Goal: Transaction & Acquisition: Purchase product/service

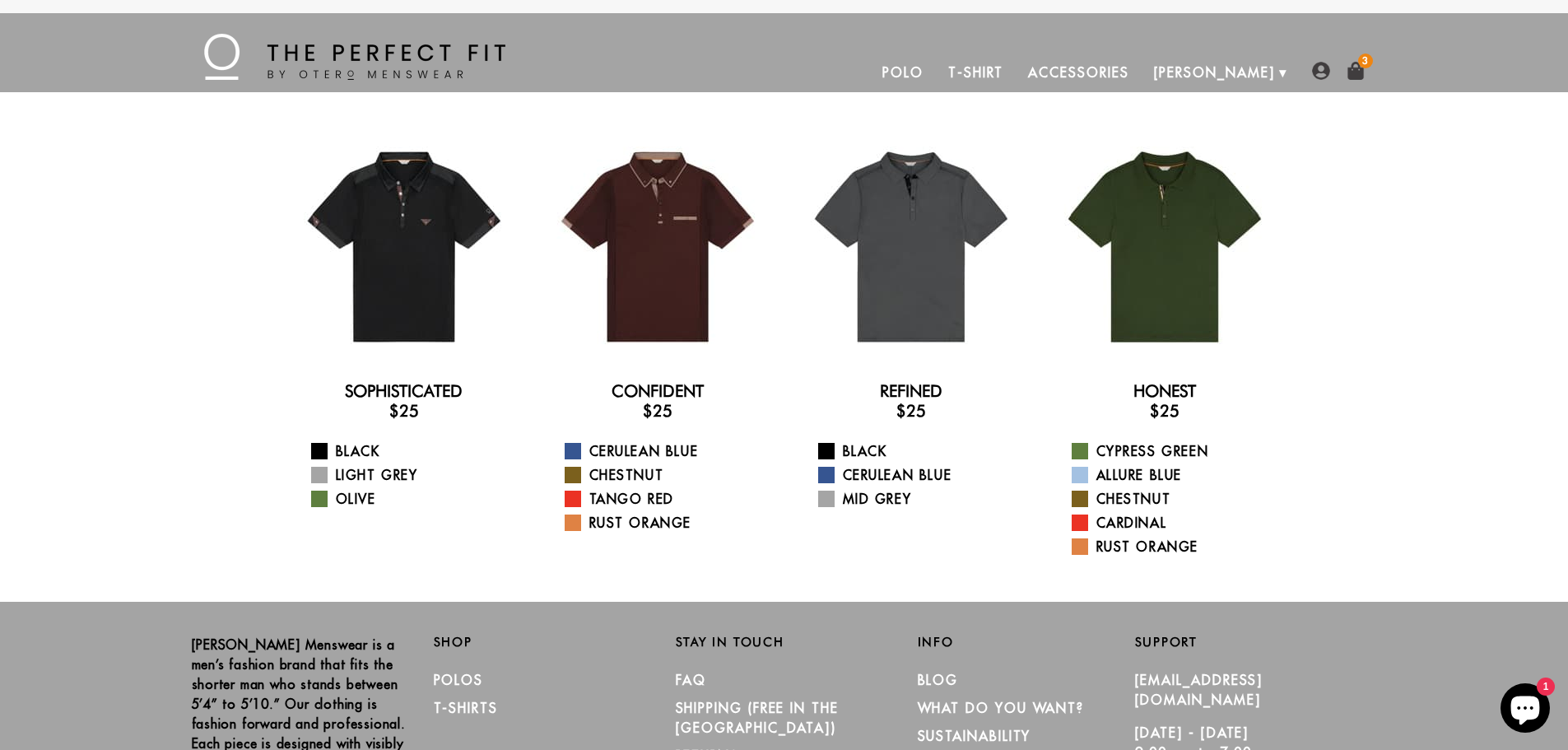
click at [1321, 68] on img at bounding box center [1321, 71] width 18 height 18
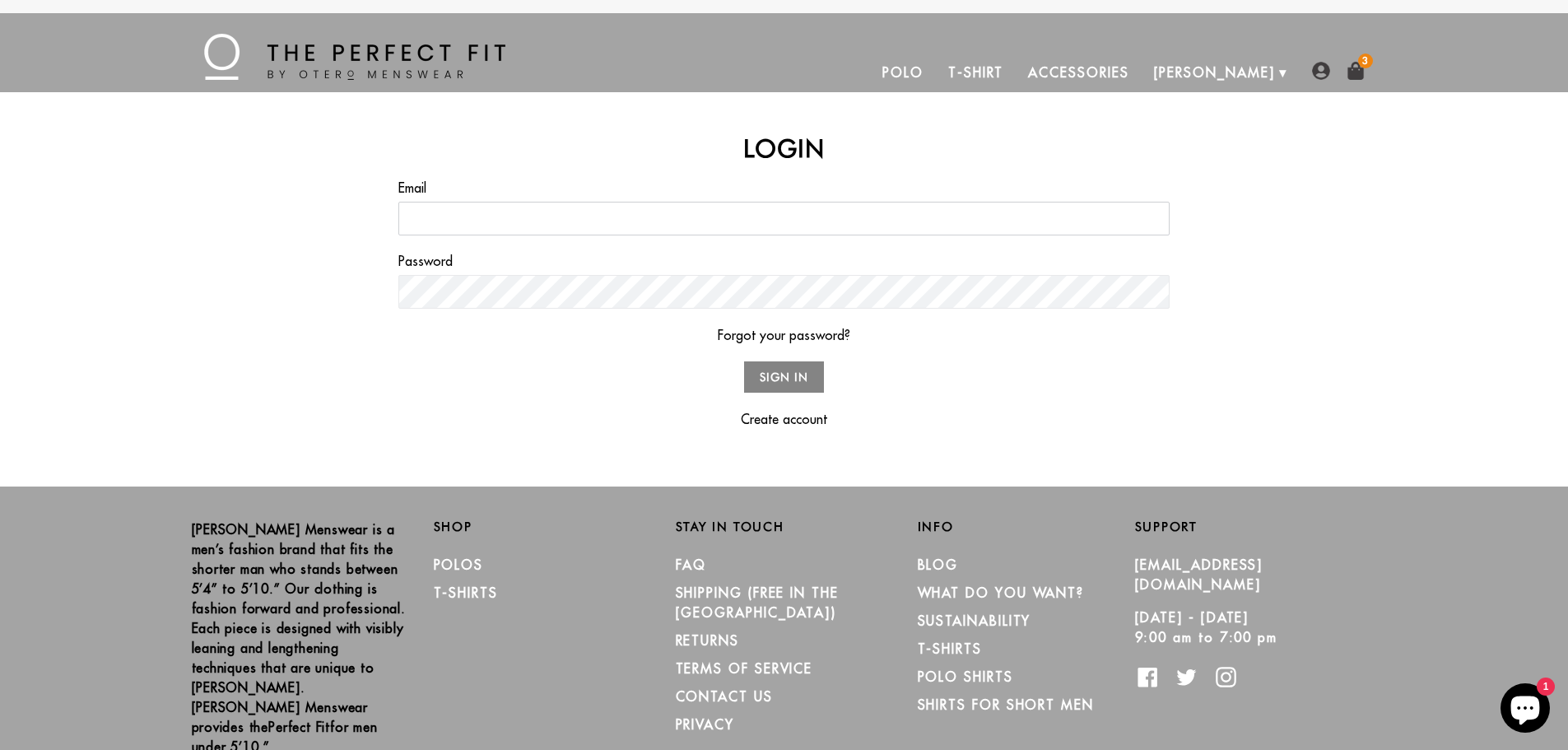
type input "[EMAIL_ADDRESS][DOMAIN_NAME]"
click at [777, 382] on input "Sign In" at bounding box center [784, 377] width 81 height 32
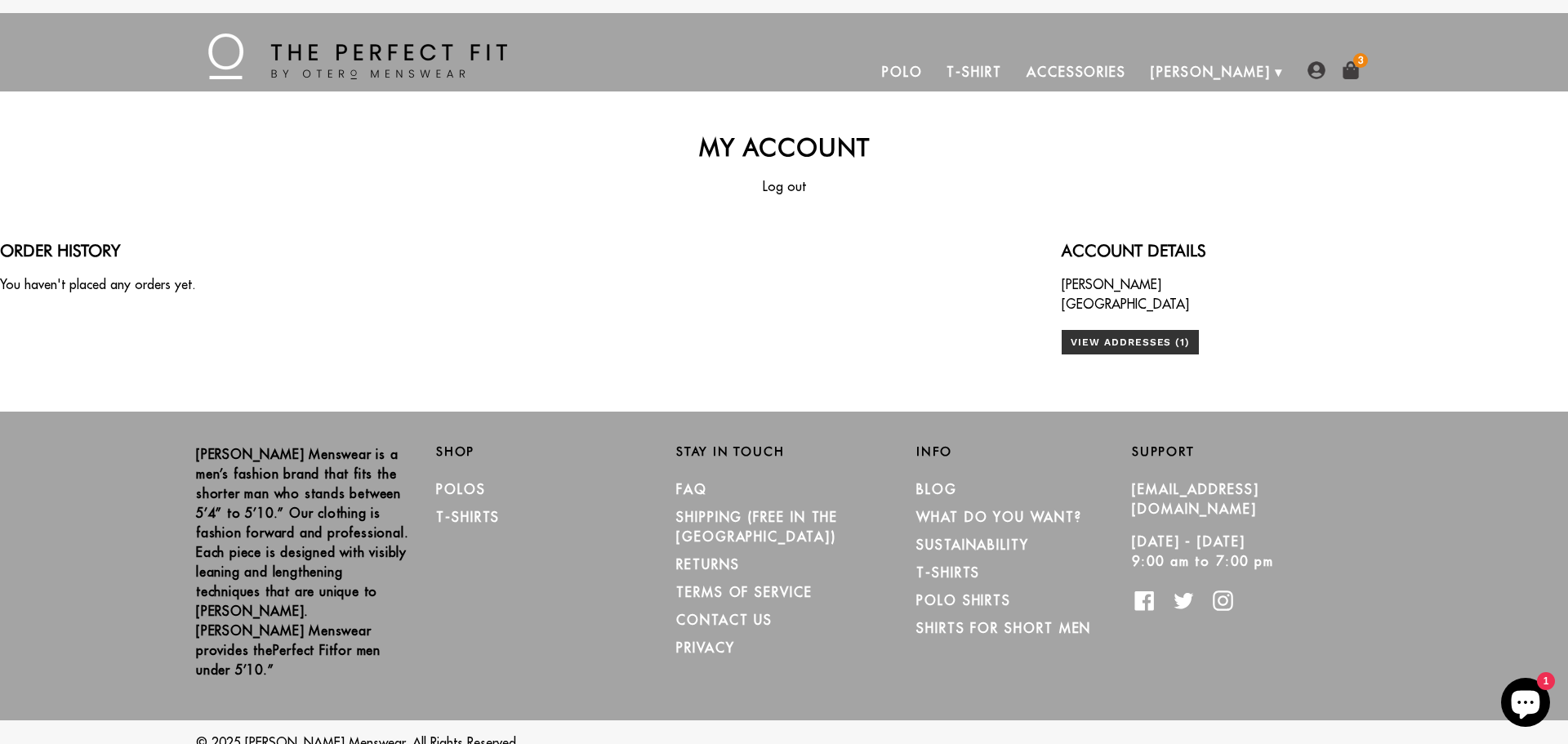
click at [1315, 66] on img at bounding box center [1317, 70] width 18 height 18
click at [1317, 68] on img at bounding box center [1317, 70] width 18 height 18
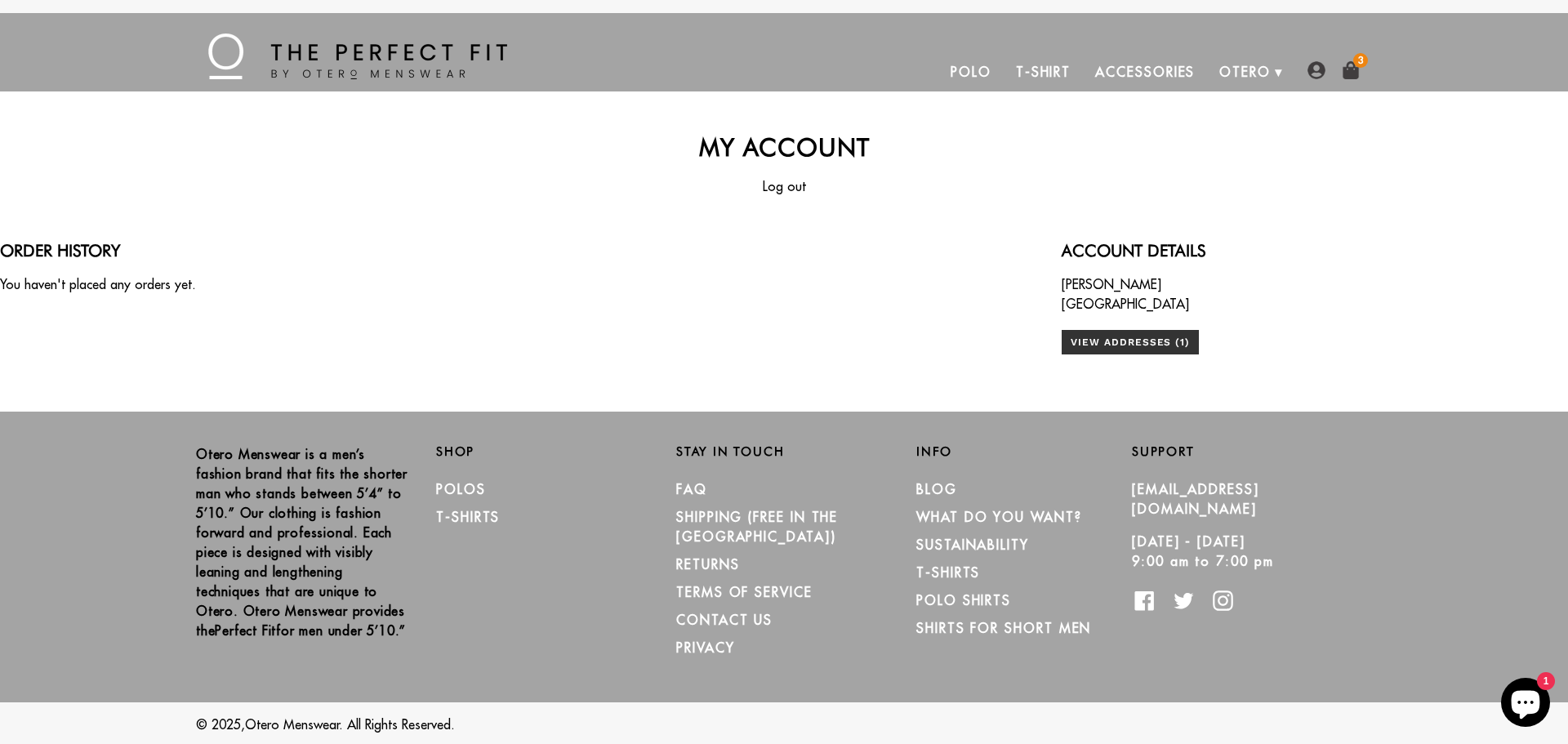
click at [1315, 71] on img at bounding box center [1317, 70] width 18 height 18
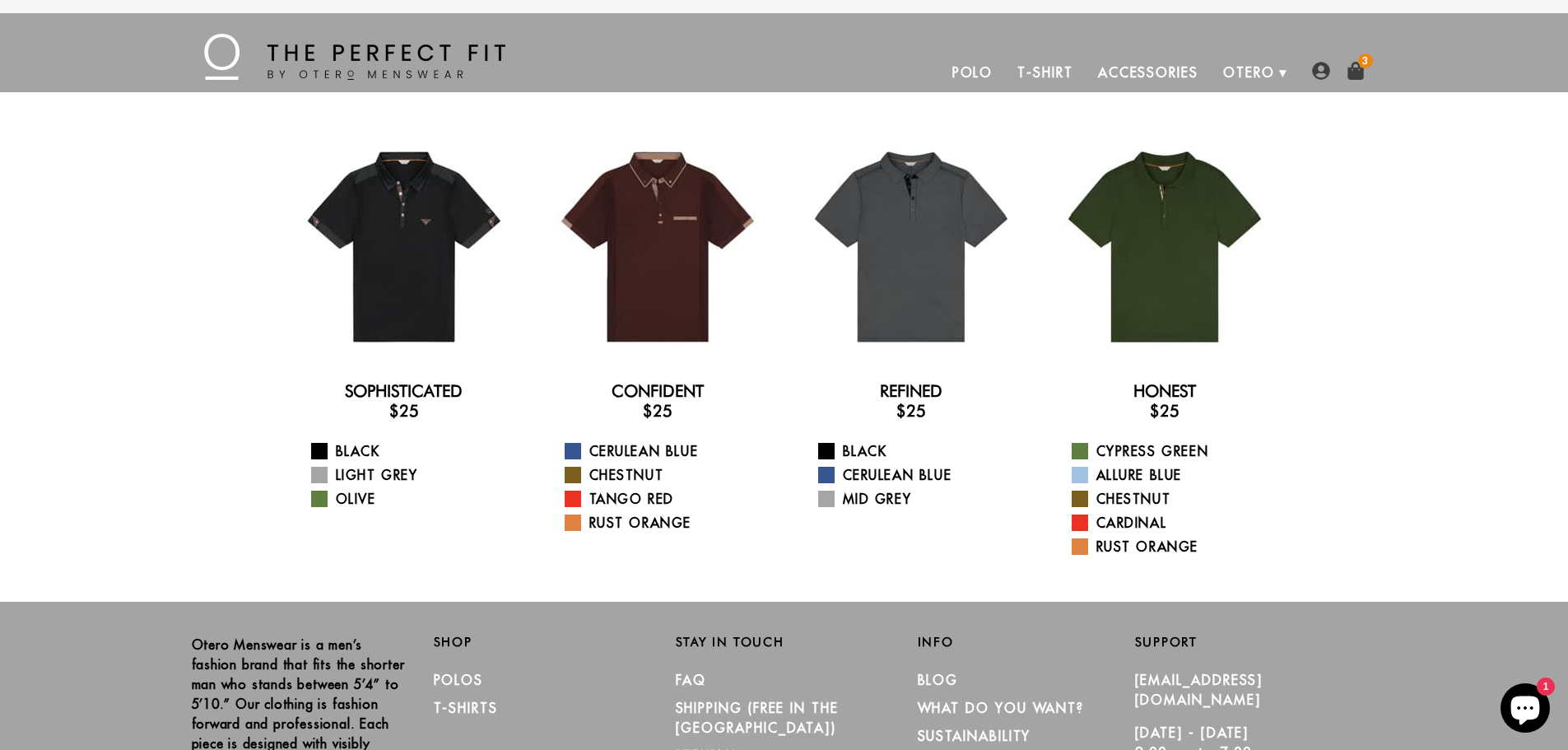
click at [1320, 70] on img at bounding box center [1321, 71] width 18 height 18
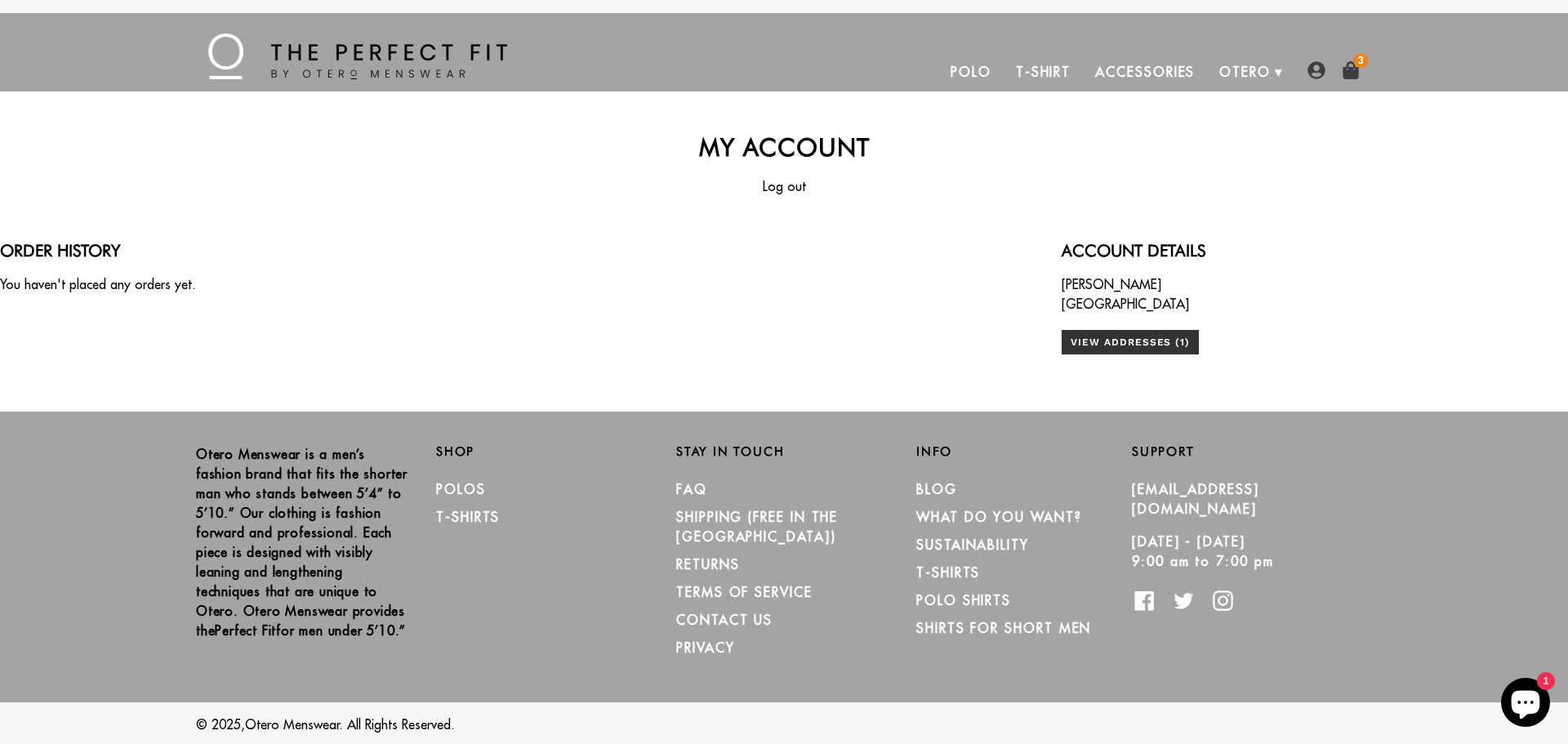
click at [1352, 64] on img at bounding box center [1351, 70] width 18 height 18
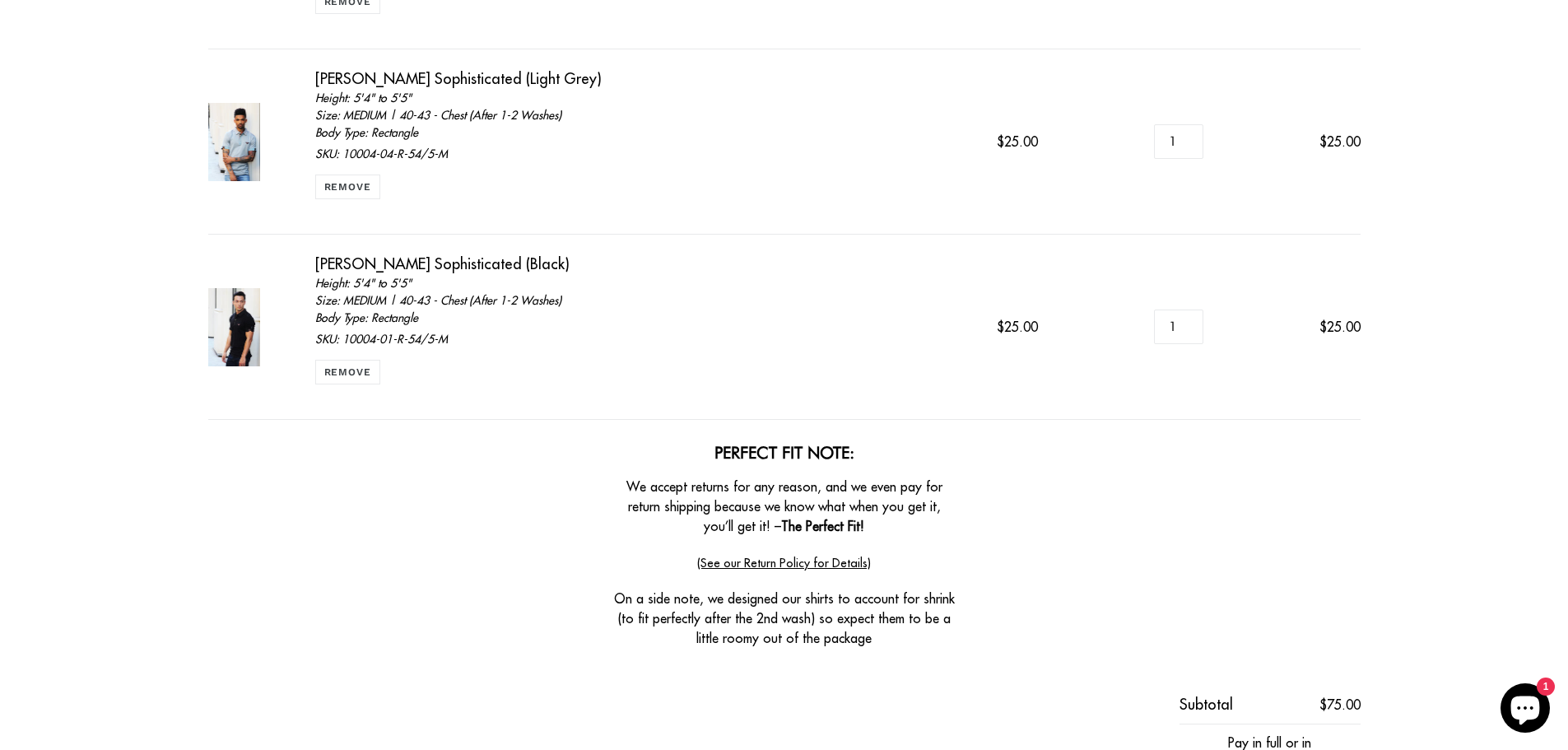
scroll to position [658, 0]
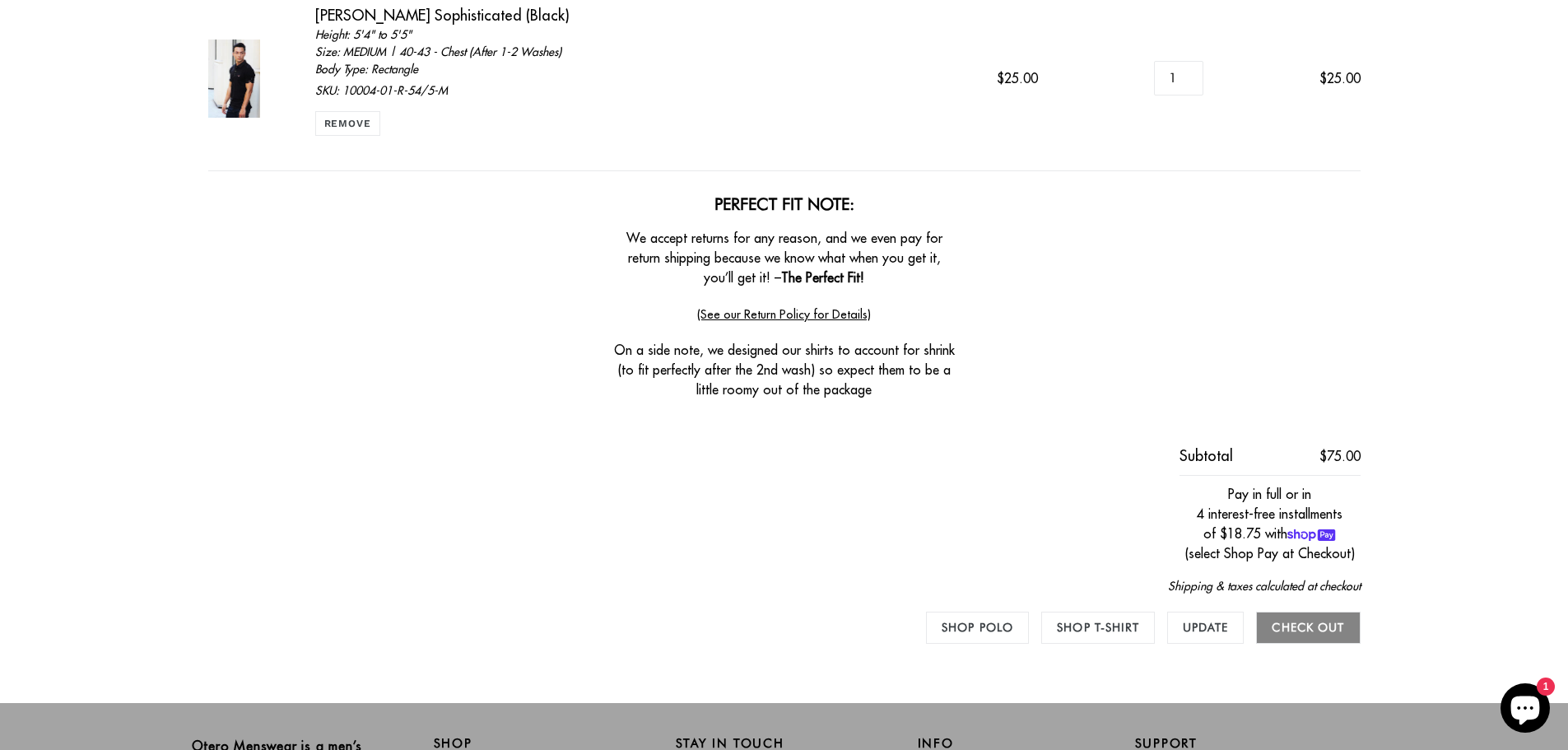
click at [1335, 624] on input "Check out" at bounding box center [1308, 627] width 104 height 32
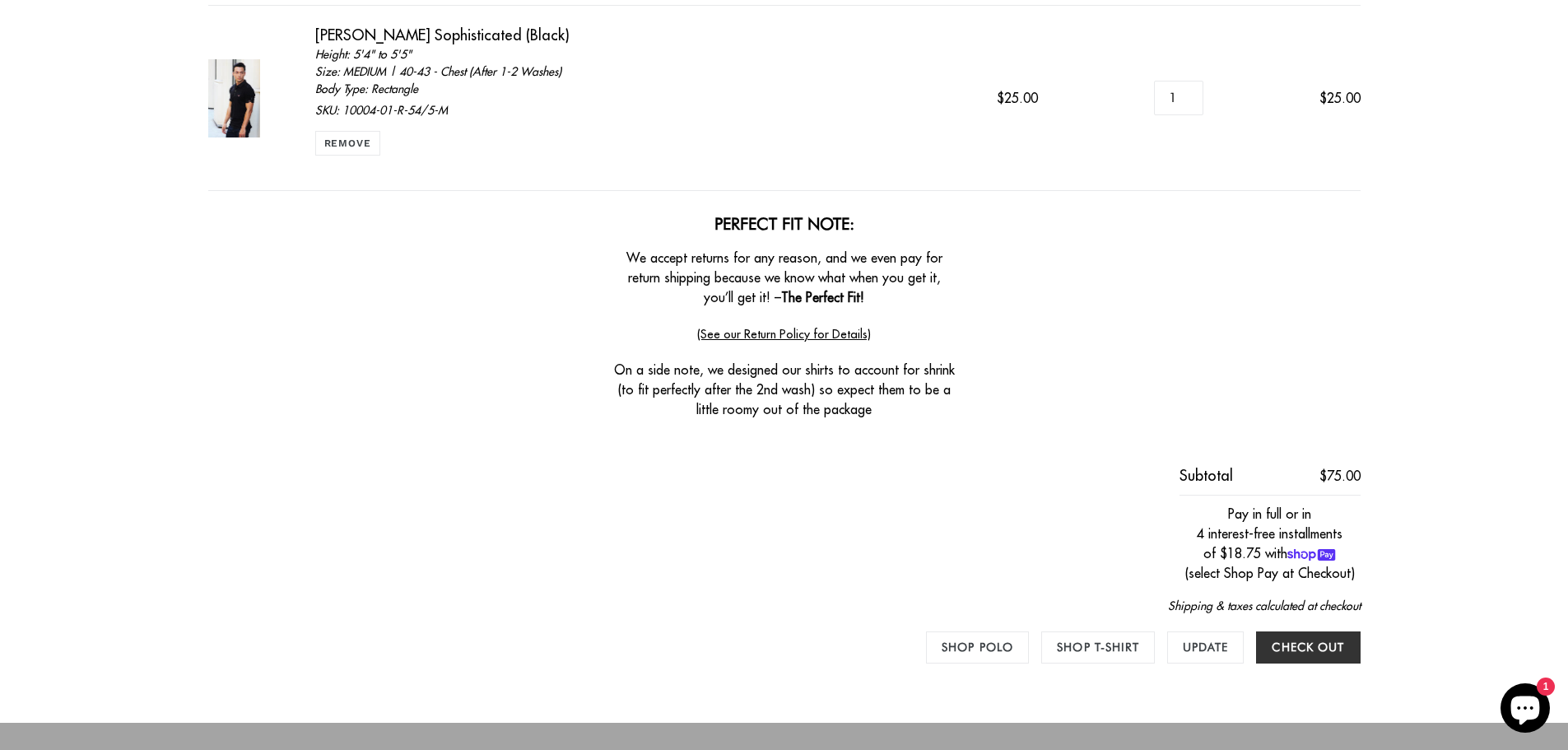
scroll to position [906, 0]
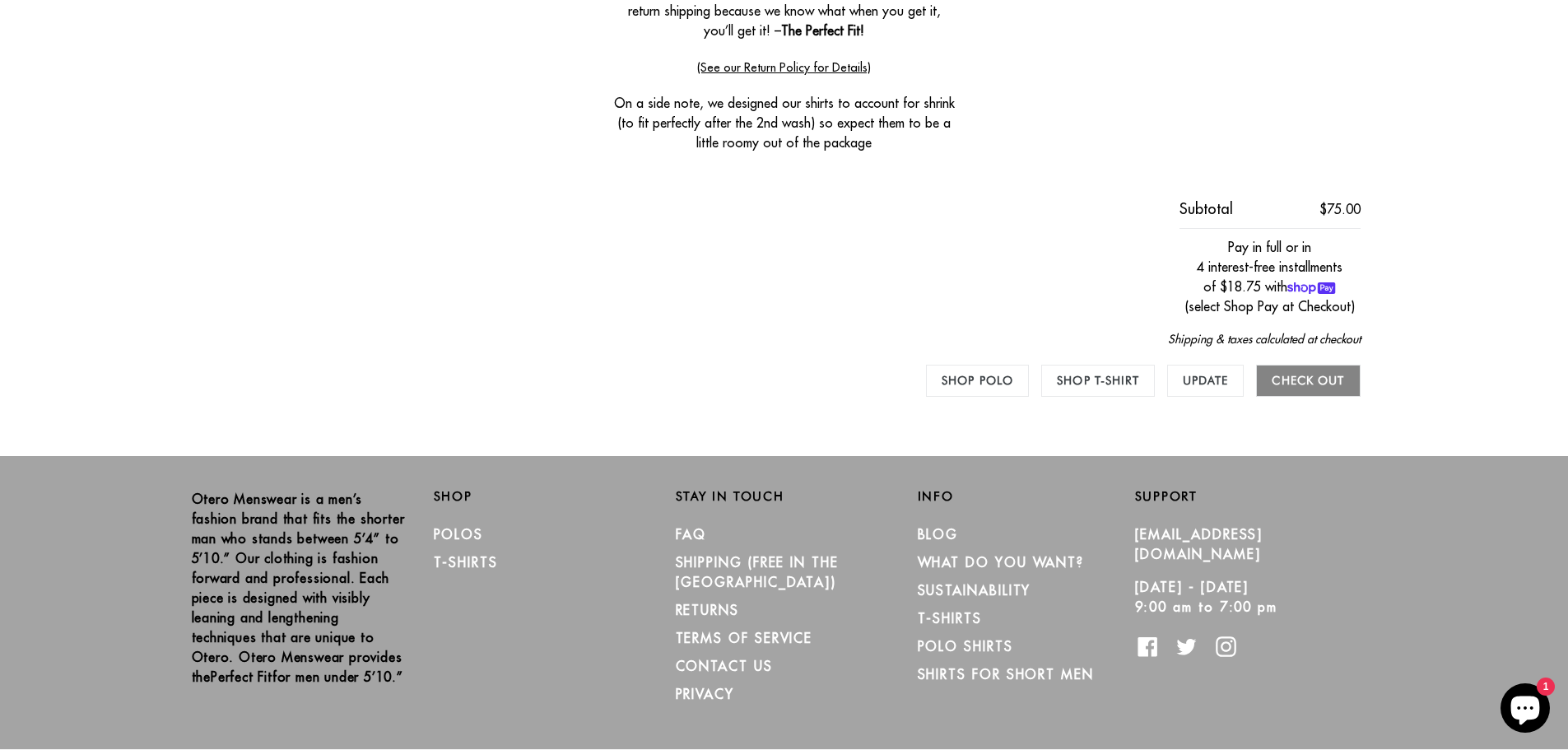
click at [1330, 384] on input "Check out" at bounding box center [1308, 381] width 104 height 32
